Goal: Use online tool/utility: Utilize a website feature to perform a specific function

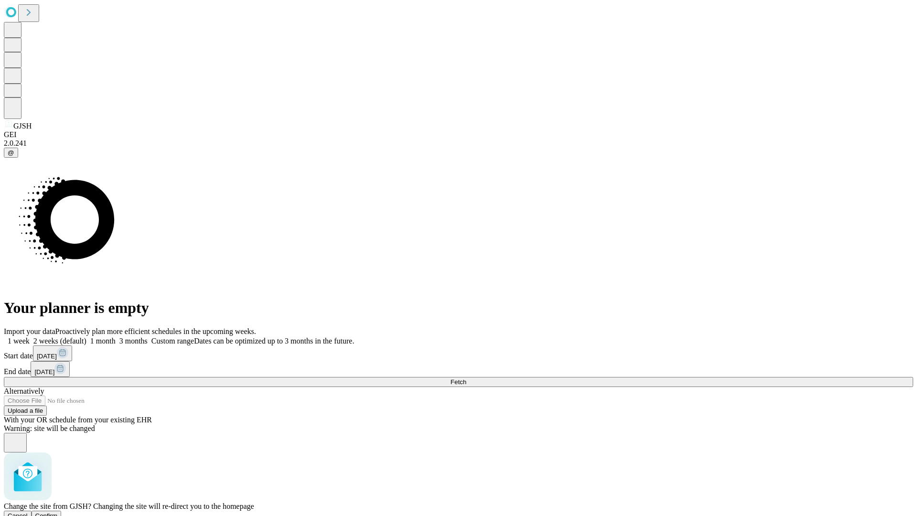
click at [58, 512] on span "Confirm" at bounding box center [46, 515] width 22 height 7
click at [30, 337] on label "1 week" at bounding box center [17, 341] width 26 height 8
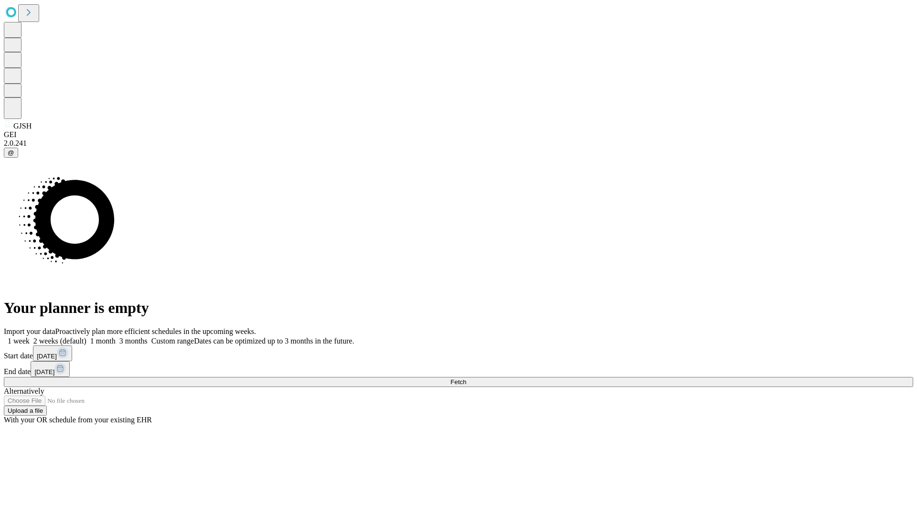
click at [466, 378] on span "Fetch" at bounding box center [458, 381] width 16 height 7
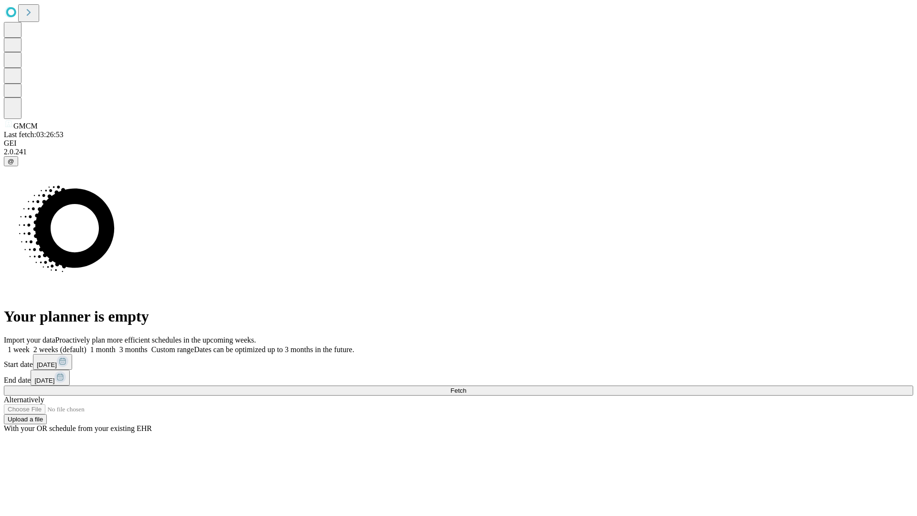
click at [30, 345] on label "1 week" at bounding box center [17, 349] width 26 height 8
click at [466, 387] on span "Fetch" at bounding box center [458, 390] width 16 height 7
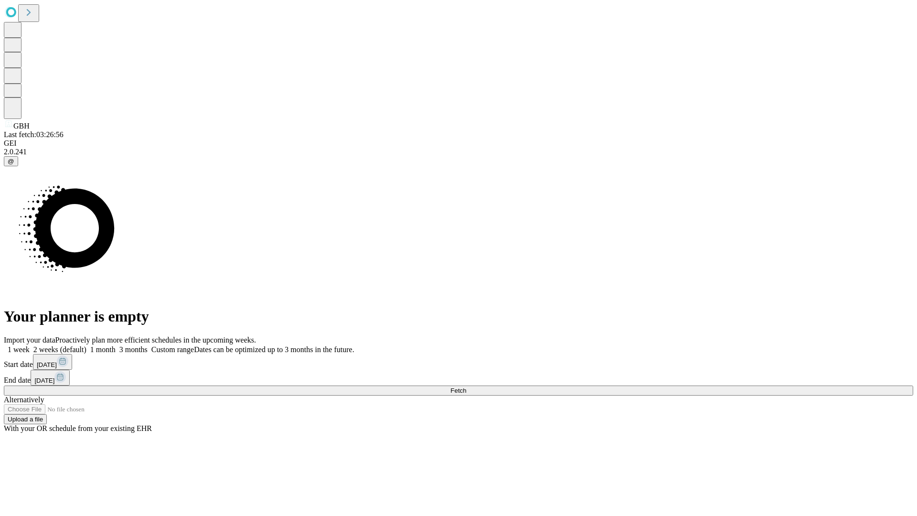
click at [30, 345] on label "1 week" at bounding box center [17, 349] width 26 height 8
click at [466, 387] on span "Fetch" at bounding box center [458, 390] width 16 height 7
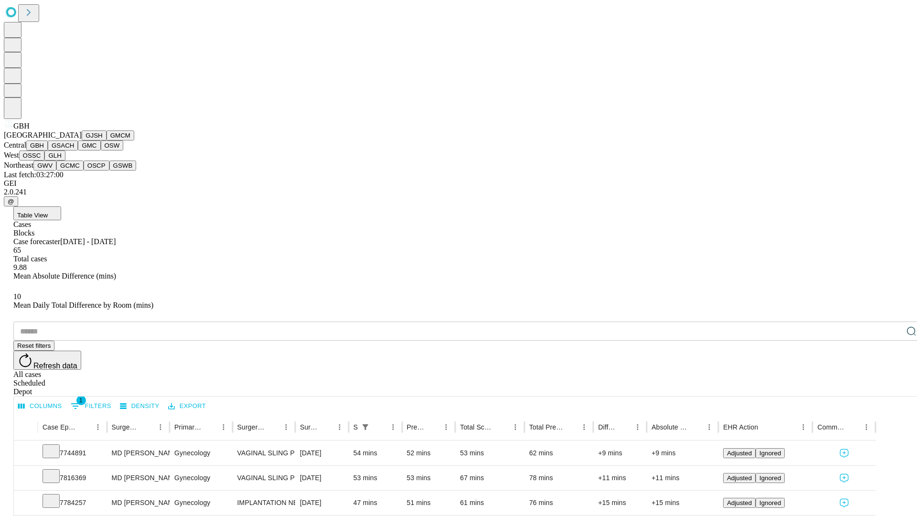
click at [74, 150] on button "GSACH" at bounding box center [63, 145] width 30 height 10
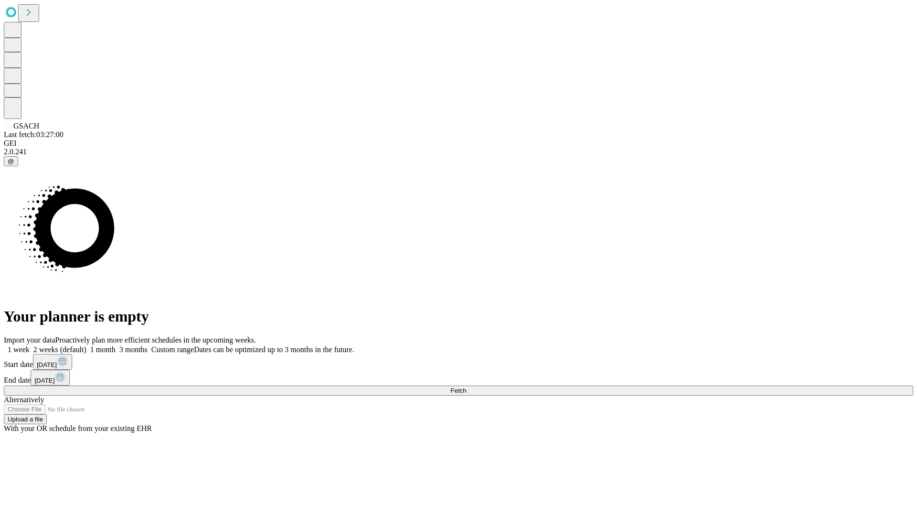
click at [30, 345] on label "1 week" at bounding box center [17, 349] width 26 height 8
click at [466, 387] on span "Fetch" at bounding box center [458, 390] width 16 height 7
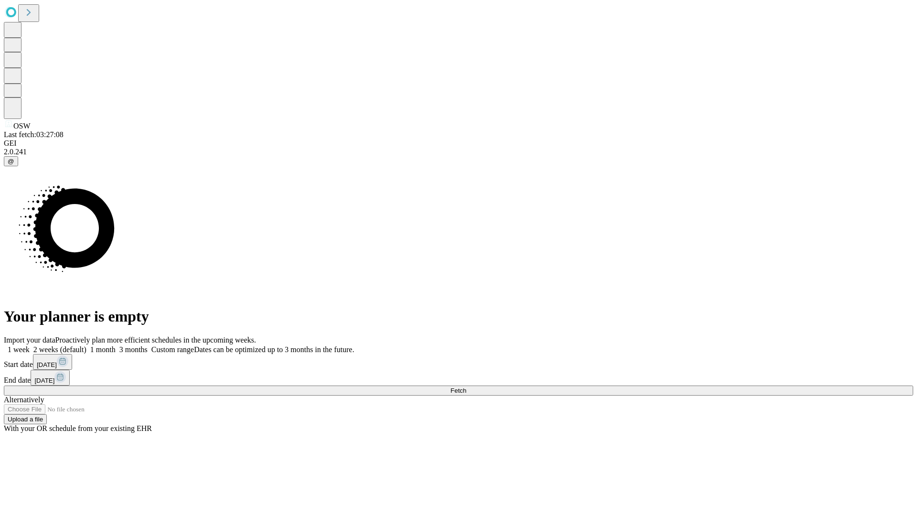
click at [466, 387] on span "Fetch" at bounding box center [458, 390] width 16 height 7
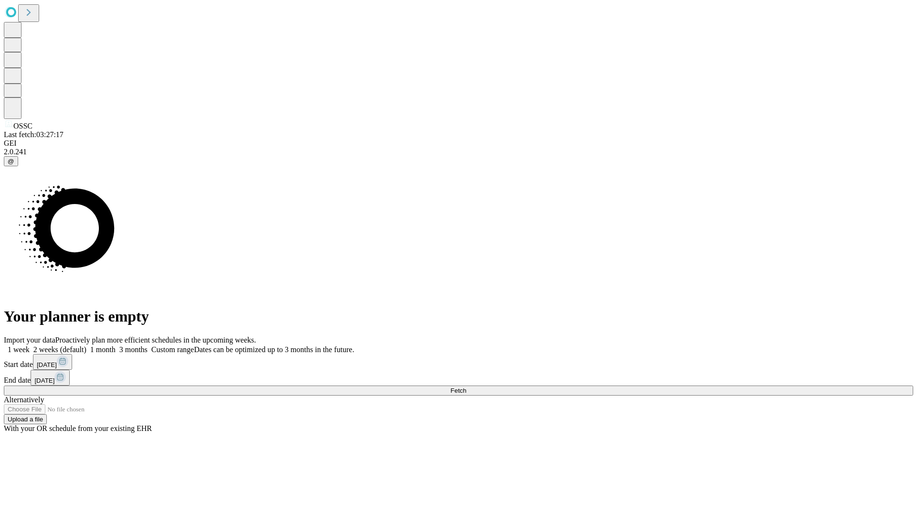
click at [466, 387] on span "Fetch" at bounding box center [458, 390] width 16 height 7
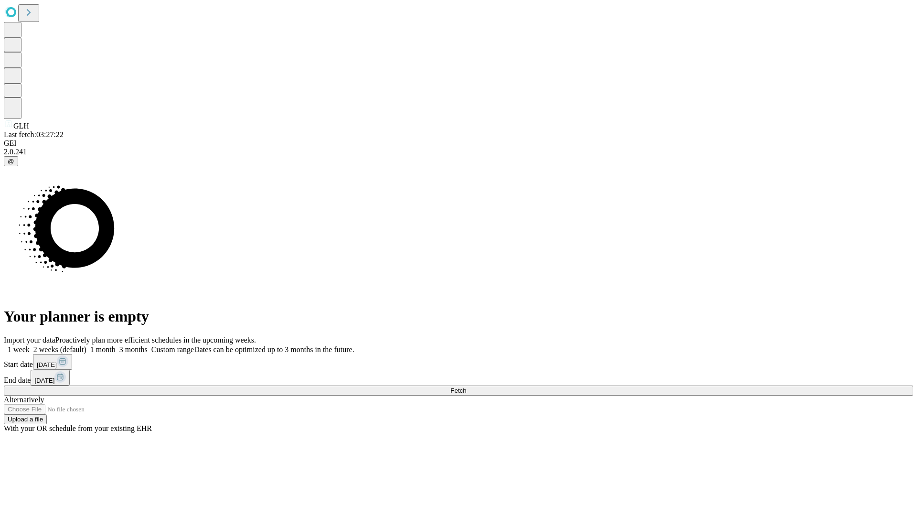
click at [30, 345] on label "1 week" at bounding box center [17, 349] width 26 height 8
click at [466, 387] on span "Fetch" at bounding box center [458, 390] width 16 height 7
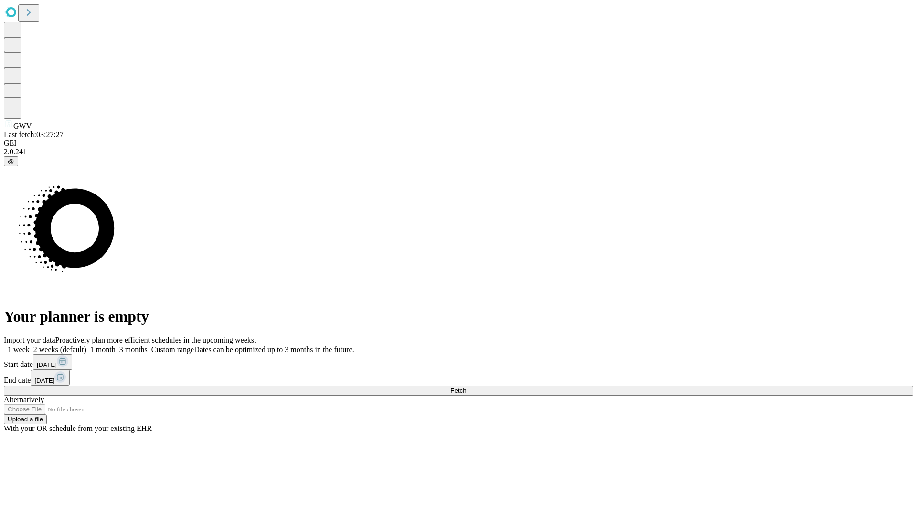
click at [466, 387] on span "Fetch" at bounding box center [458, 390] width 16 height 7
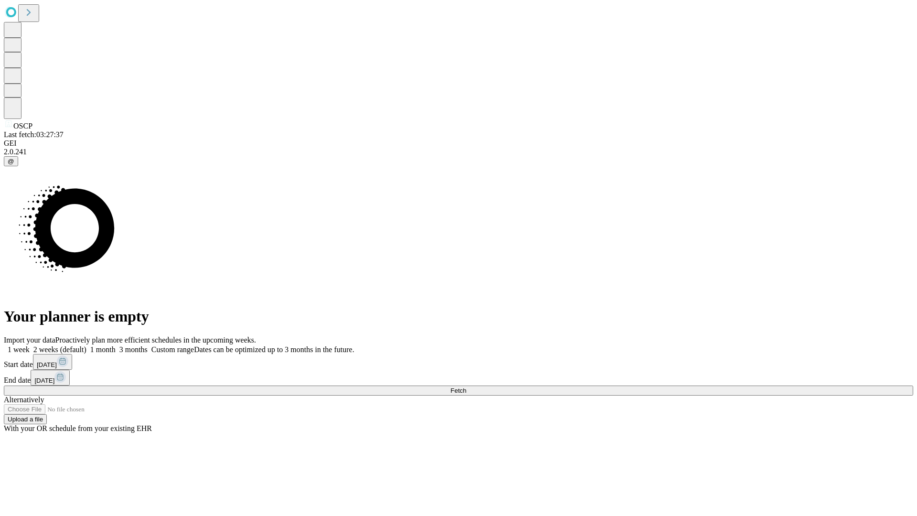
click at [30, 345] on label "1 week" at bounding box center [17, 349] width 26 height 8
click at [466, 387] on span "Fetch" at bounding box center [458, 390] width 16 height 7
